Goal: Task Accomplishment & Management: Use online tool/utility

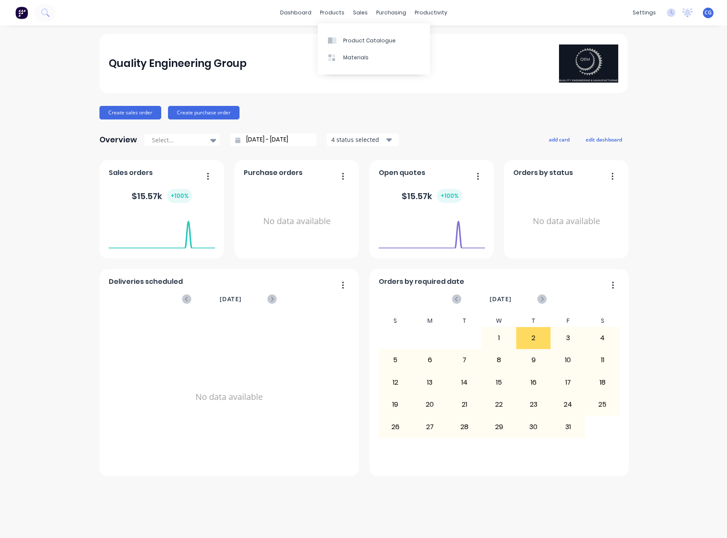
click at [353, 58] on div "Materials" at bounding box center [355, 58] width 25 height 8
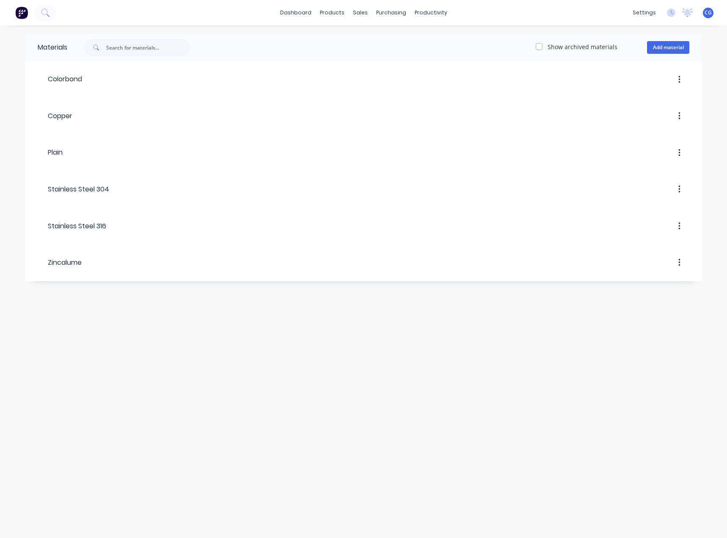
click at [164, 196] on div at bounding box center [399, 189] width 580 height 15
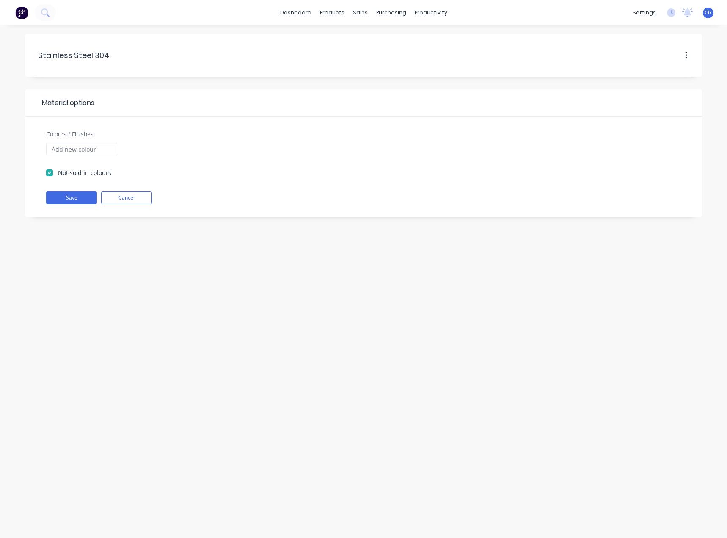
click at [522, 358] on div "Stainless.Steel.304 Stainless Steel 304 Material options Colours / Finishes Not…" at bounding box center [363, 281] width 727 height 512
click at [340, 12] on div "products" at bounding box center [332, 12] width 33 height 13
click at [345, 35] on link "Product Catalogue" at bounding box center [374, 40] width 112 height 17
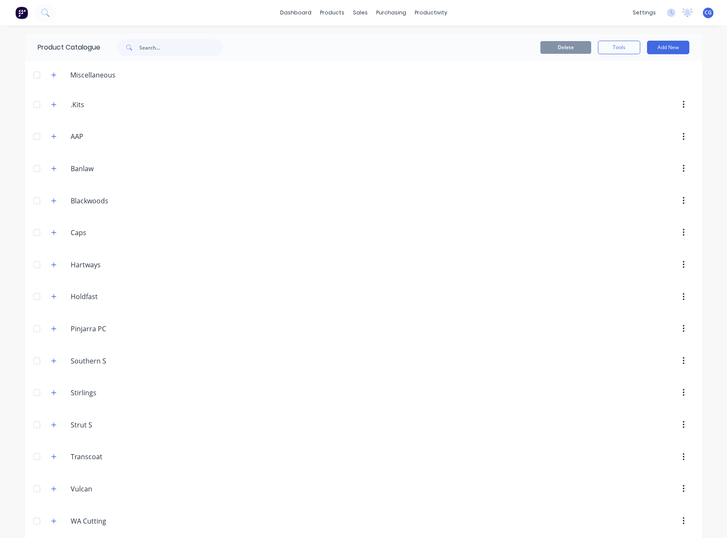
drag, startPoint x: 50, startPoint y: 84, endPoint x: 52, endPoint y: 76, distance: 8.4
click at [50, 84] on header "Miscellaneous" at bounding box center [363, 75] width 677 height 28
click at [52, 75] on icon "button" at bounding box center [54, 74] width 5 height 5
click at [135, 99] on div "Stainless Steel 316 Ball Valve" at bounding box center [363, 103] width 677 height 30
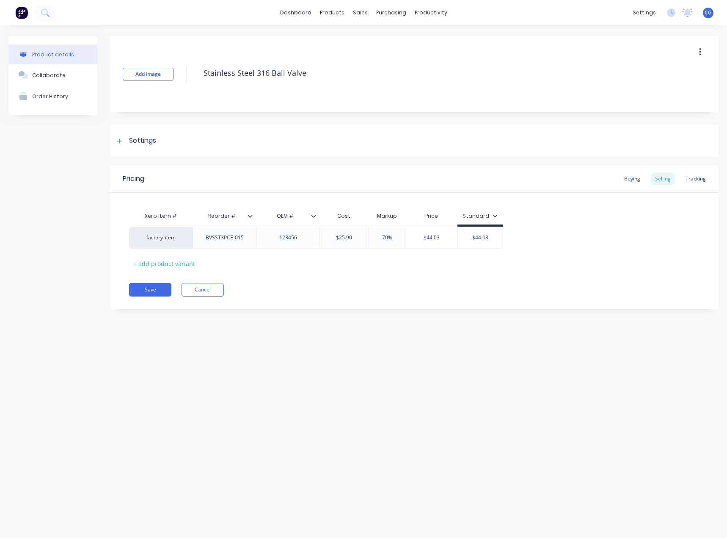
type textarea "x"
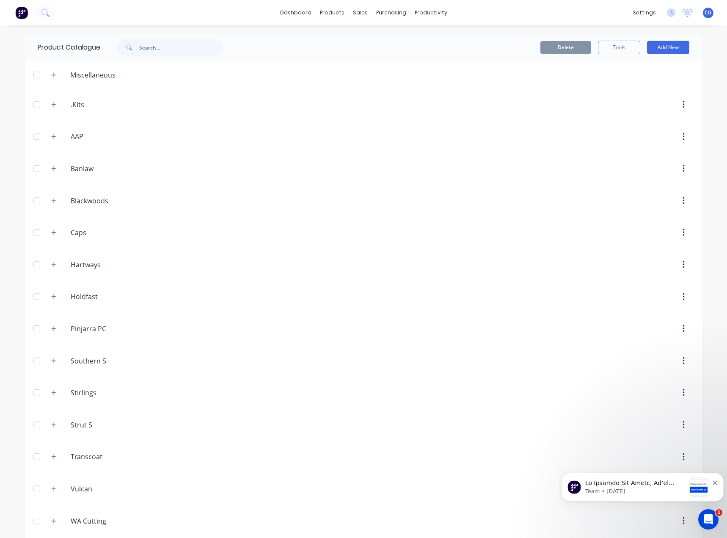
click at [54, 76] on button "button" at bounding box center [54, 74] width 11 height 11
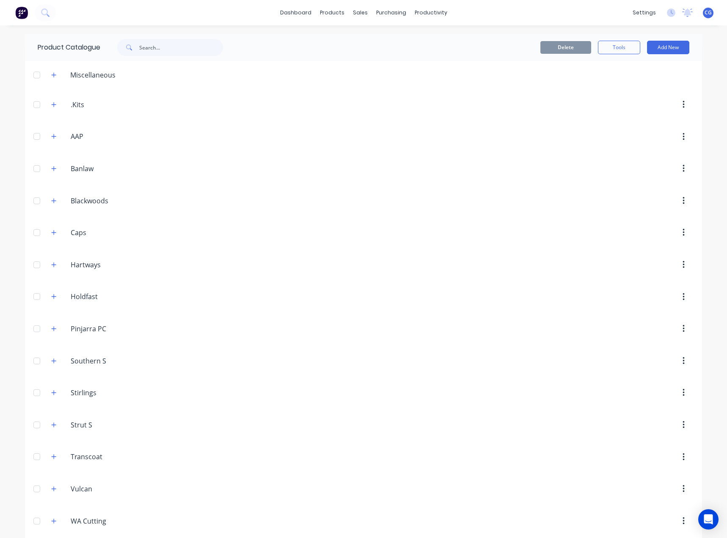
click at [49, 78] on button "button" at bounding box center [54, 74] width 11 height 11
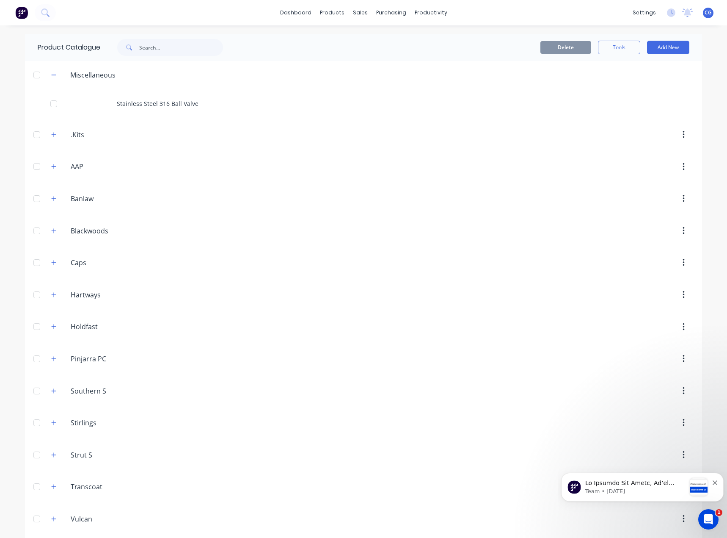
click at [163, 106] on div "Stainless Steel 316 Ball Valve" at bounding box center [363, 103] width 677 height 30
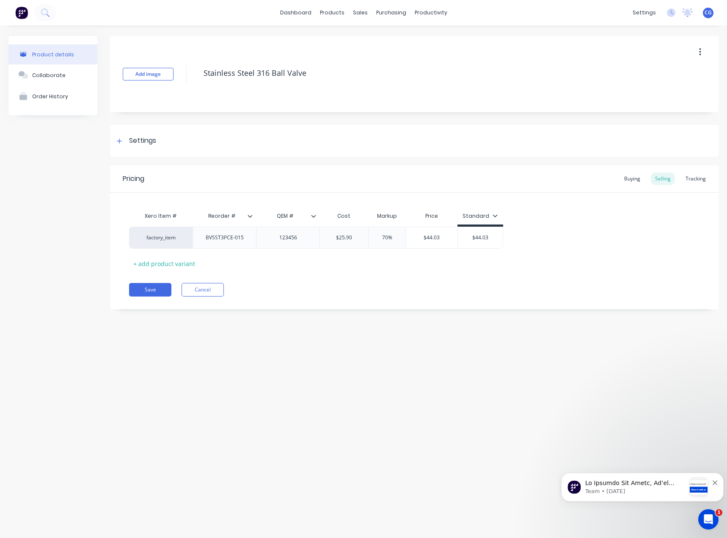
type textarea "x"
click at [122, 237] on icon at bounding box center [121, 237] width 6 height 8
click at [120, 239] on icon at bounding box center [121, 237] width 6 height 8
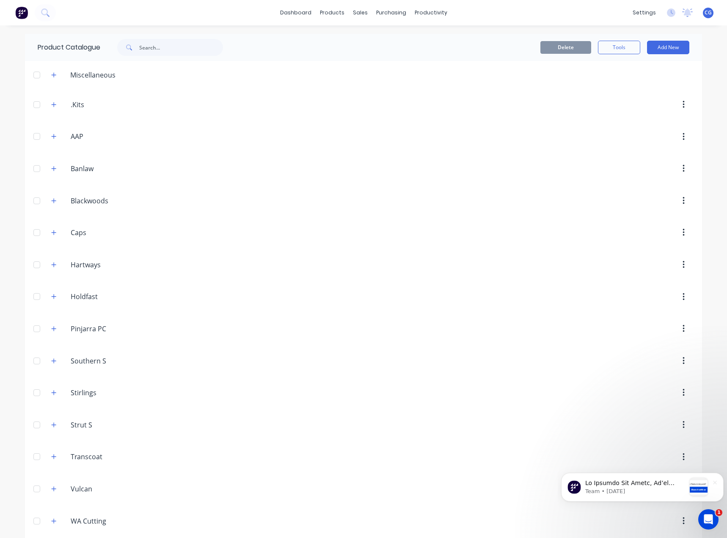
click at [52, 76] on icon "button" at bounding box center [53, 75] width 5 height 6
click at [185, 108] on div "Stainless Steel 316 Ball Valve" at bounding box center [363, 103] width 677 height 30
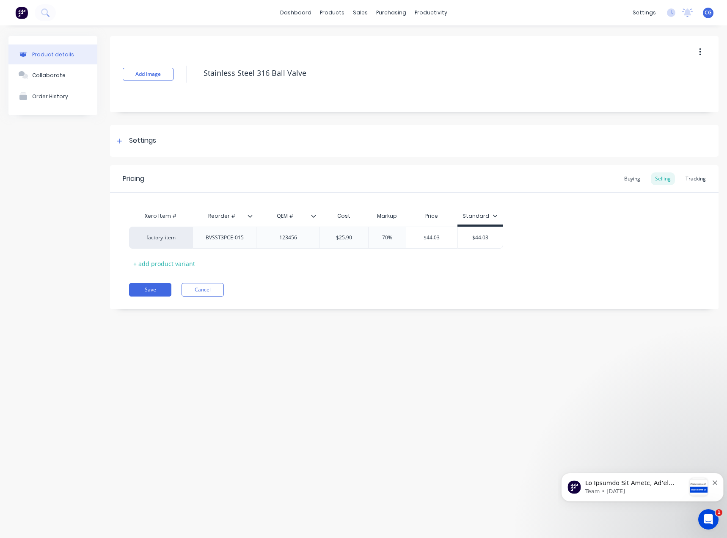
type textarea "x"
click at [159, 244] on div "factory_item" at bounding box center [160, 237] width 63 height 22
click at [165, 235] on div "factory_item" at bounding box center [161, 238] width 47 height 8
type input "bv"
click at [174, 205] on button "BVSST3PCE-015" at bounding box center [187, 203] width 99 height 13
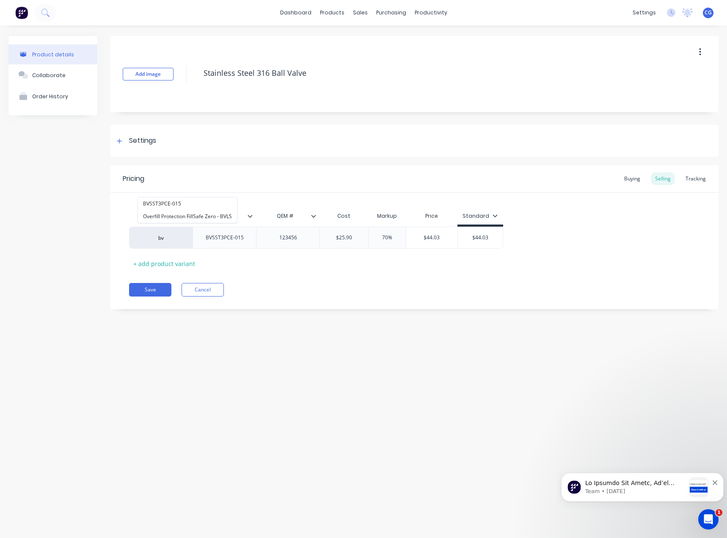
type textarea "x"
